Goal: Task Accomplishment & Management: Use online tool/utility

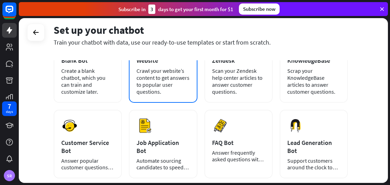
scroll to position [33, 0]
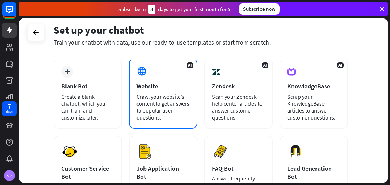
click at [146, 80] on div "AI Website Crawl your website’s content to get answers to popular user question…" at bounding box center [163, 93] width 68 height 70
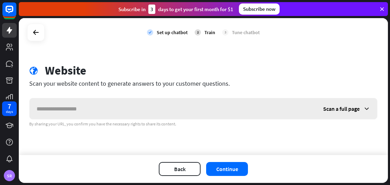
click at [365, 109] on icon at bounding box center [366, 108] width 7 height 7
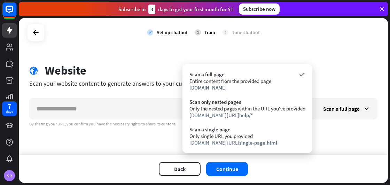
click at [343, 61] on div "check Set up chatbot 2 Train 3 Tune chatbot globe Website Scan your website con…" at bounding box center [203, 86] width 369 height 137
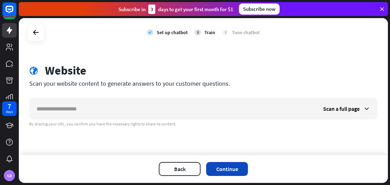
click at [223, 169] on button "Continue" at bounding box center [227, 169] width 42 height 14
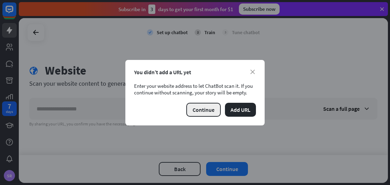
click at [213, 112] on button "Continue" at bounding box center [203, 110] width 34 height 14
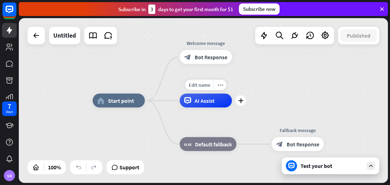
click at [198, 104] on div "AI Assist" at bounding box center [206, 101] width 52 height 14
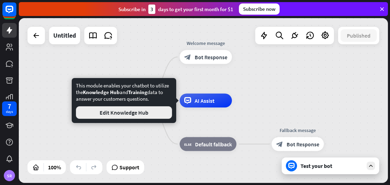
click at [153, 115] on button "Edit Knowledge Hub" at bounding box center [124, 112] width 96 height 13
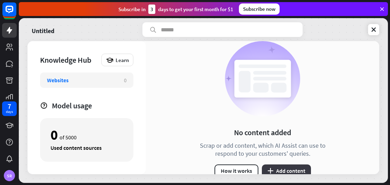
click at [288, 169] on button "plus Add content" at bounding box center [286, 170] width 49 height 13
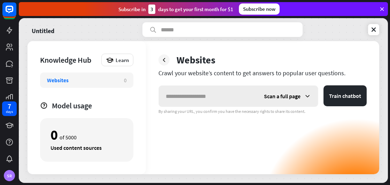
click at [189, 95] on input "text" at bounding box center [208, 96] width 98 height 21
type input "*"
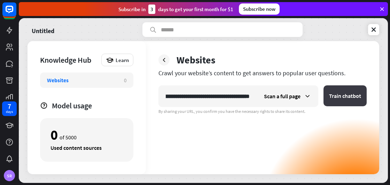
type input "**********"
click at [336, 101] on button "Train chatbot" at bounding box center [344, 95] width 43 height 21
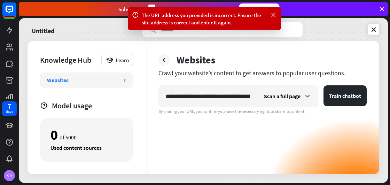
click at [276, 15] on icon at bounding box center [273, 14] width 7 height 7
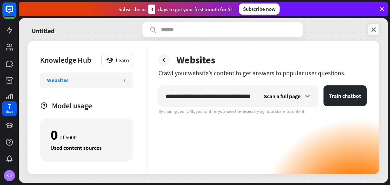
click at [374, 30] on icon at bounding box center [373, 29] width 7 height 7
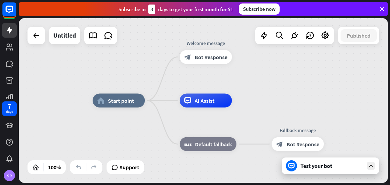
drag, startPoint x: 382, startPoint y: 11, endPoint x: 377, endPoint y: 5, distance: 8.5
click at [382, 11] on icon at bounding box center [382, 9] width 6 height 6
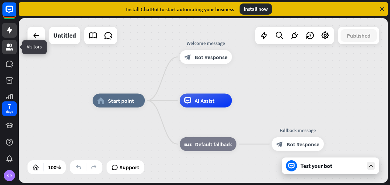
drag, startPoint x: 6, startPoint y: 52, endPoint x: 11, endPoint y: 44, distance: 9.5
click at [6, 52] on link at bounding box center [9, 47] width 15 height 15
click at [29, 37] on div at bounding box center [36, 36] width 14 height 14
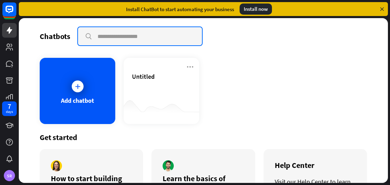
click at [116, 38] on input "text" at bounding box center [140, 36] width 124 height 18
type input "**********"
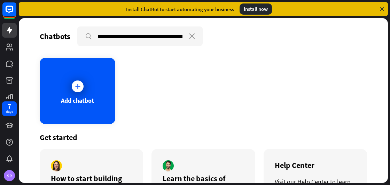
click at [381, 7] on icon at bounding box center [382, 9] width 6 height 6
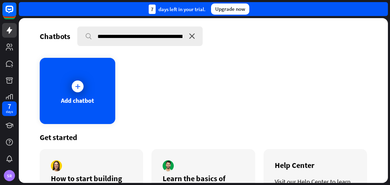
click at [193, 36] on icon "close" at bounding box center [192, 36] width 6 height 6
